Goal: Check status: Check status

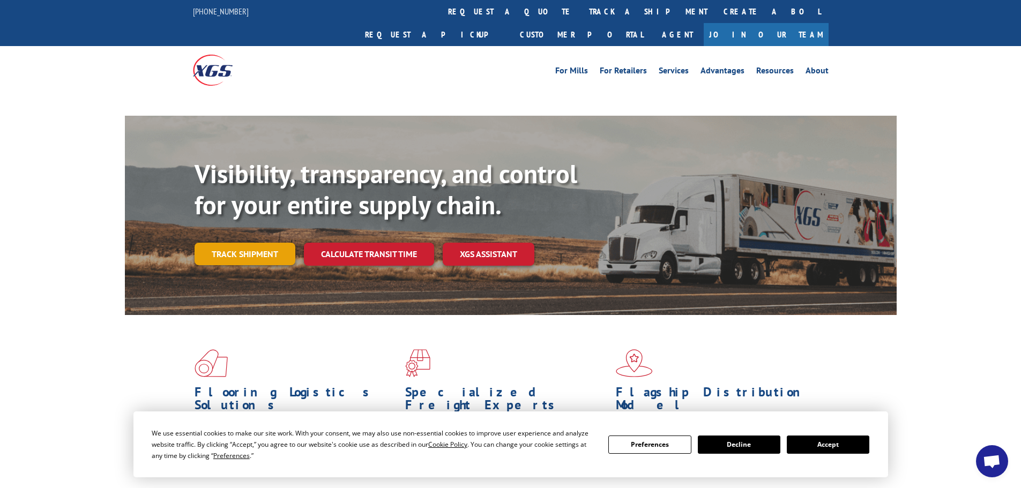
click at [251, 243] on link "Track shipment" at bounding box center [245, 254] width 101 height 23
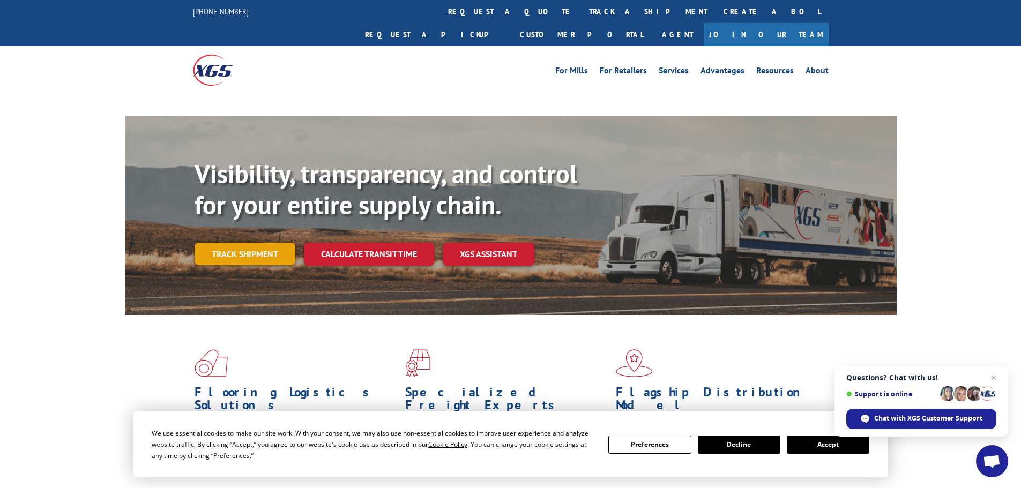
click at [251, 243] on link "Track shipment" at bounding box center [245, 254] width 101 height 23
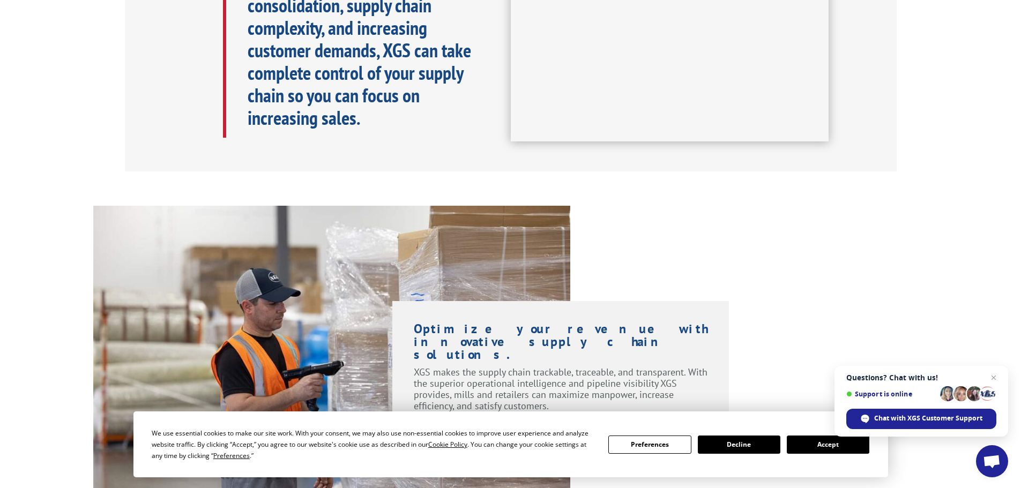
scroll to position [643, 0]
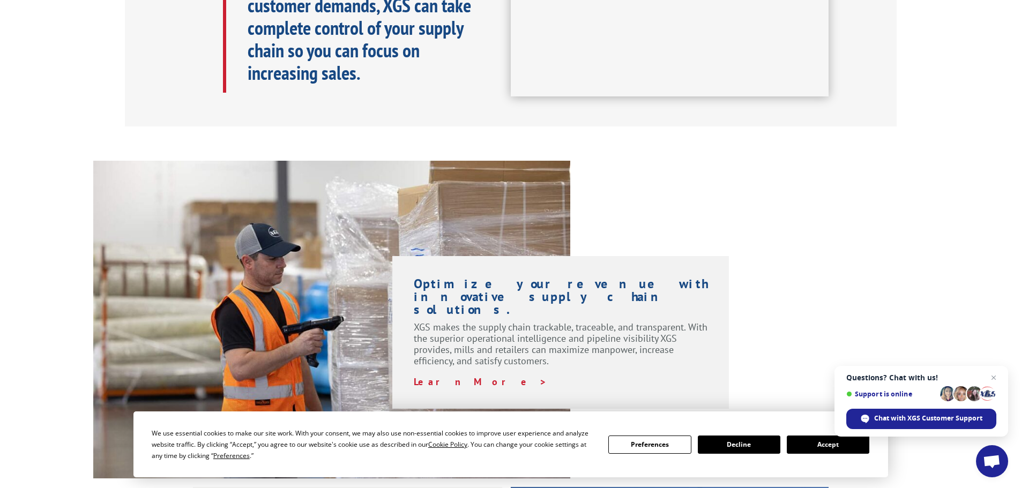
click at [807, 444] on button "Accept" at bounding box center [828, 445] width 83 height 18
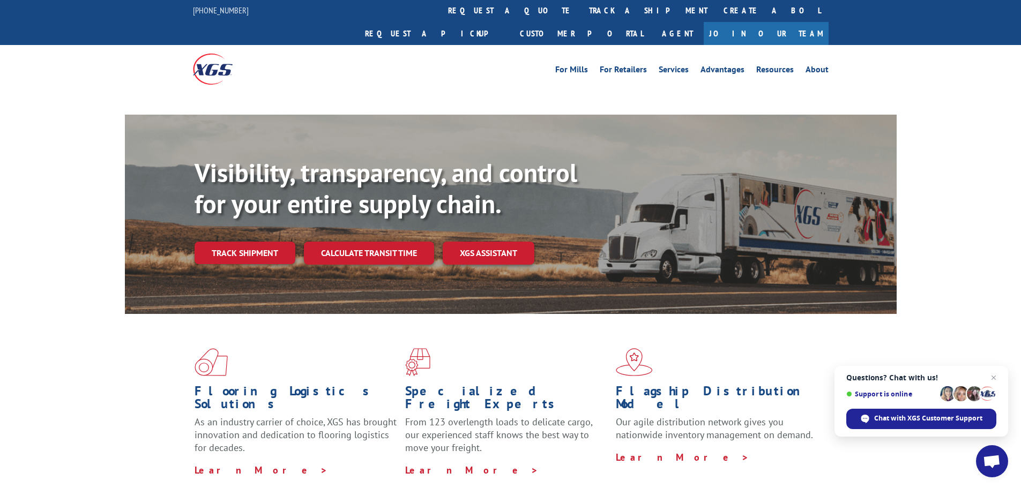
scroll to position [0, 0]
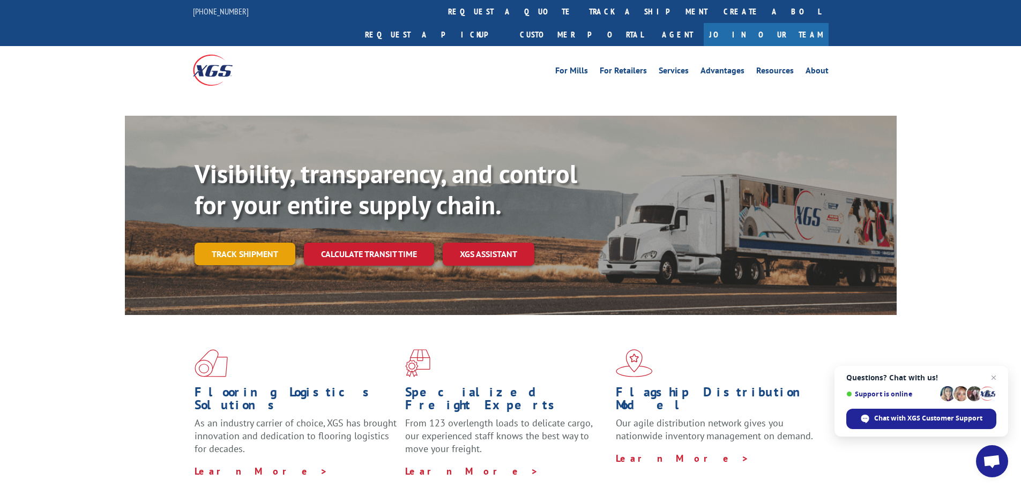
click at [240, 243] on link "Track shipment" at bounding box center [245, 254] width 101 height 23
click at [233, 243] on link "Track shipment" at bounding box center [245, 254] width 101 height 23
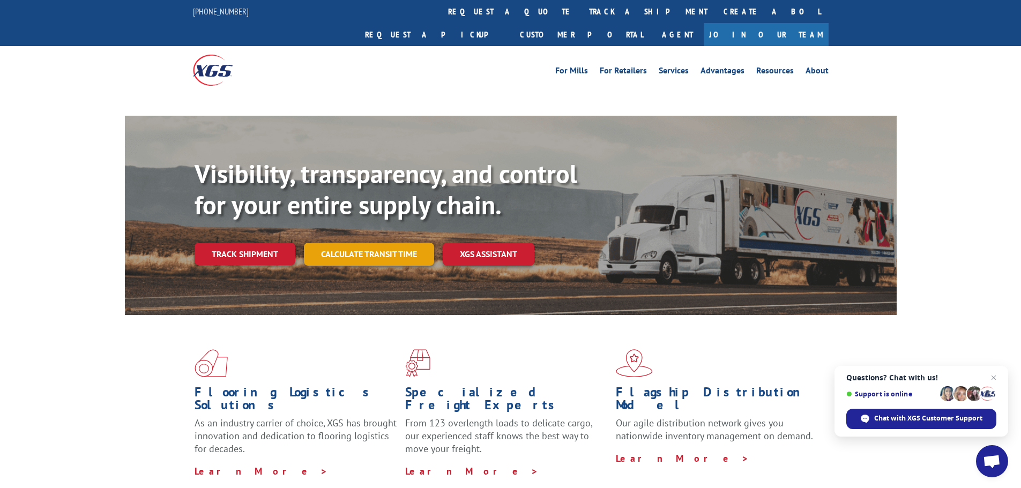
click at [368, 243] on link "Calculate transit time" at bounding box center [369, 254] width 130 height 23
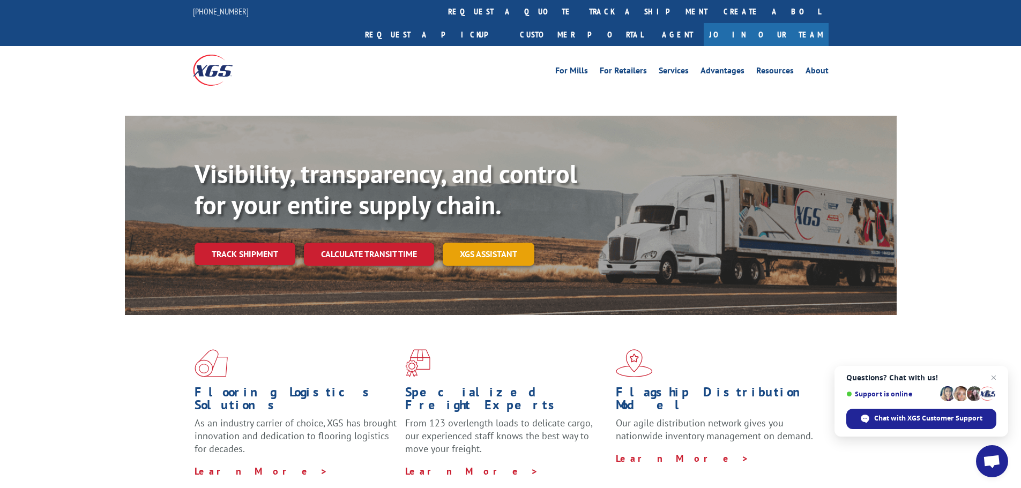
click at [477, 243] on link "XGS ASSISTANT" at bounding box center [489, 254] width 92 height 23
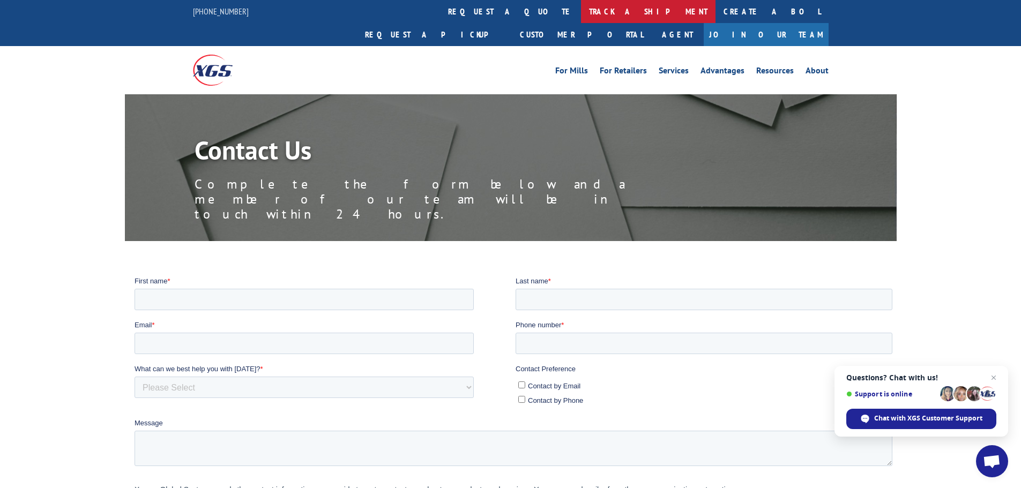
drag, startPoint x: 49, startPoint y: 2, endPoint x: 468, endPoint y: 7, distance: 419.1
click at [581, 7] on link "track a shipment" at bounding box center [648, 11] width 135 height 23
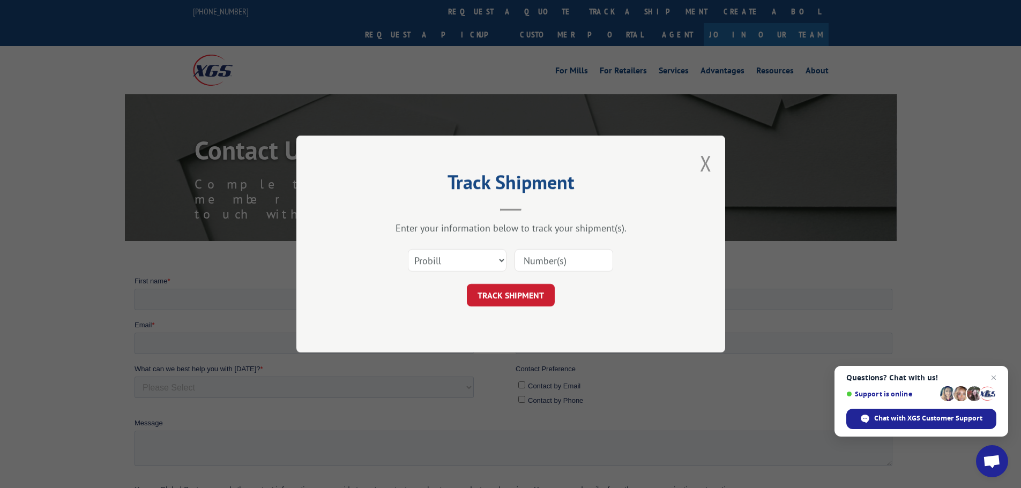
click at [585, 257] on input at bounding box center [563, 260] width 99 height 23
paste input "17521938"
type input "17521938"
click at [512, 297] on button "TRACK SHIPMENT" at bounding box center [511, 295] width 88 height 23
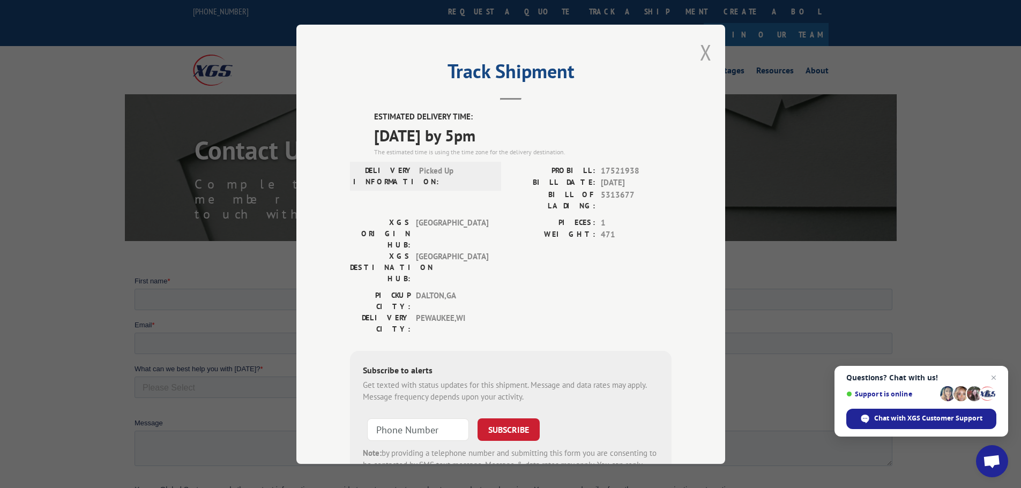
click at [700, 48] on button "Close modal" at bounding box center [706, 52] width 12 height 28
